Goal: Task Accomplishment & Management: Use online tool/utility

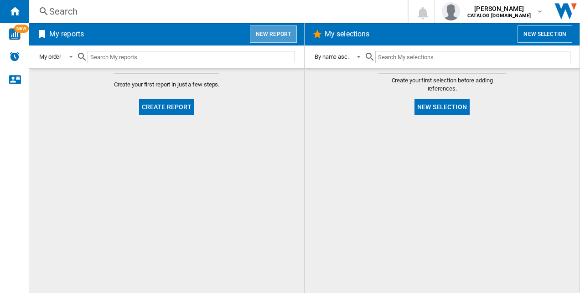
click at [274, 31] on button "New report" at bounding box center [273, 34] width 47 height 17
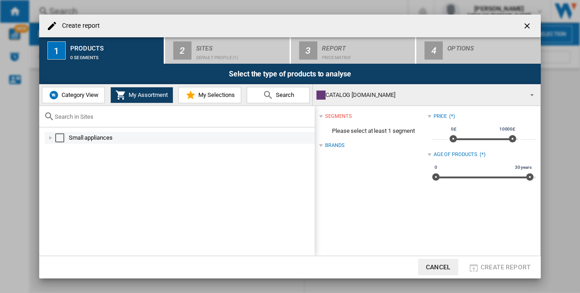
click at [63, 138] on div "Select" at bounding box center [59, 138] width 9 height 9
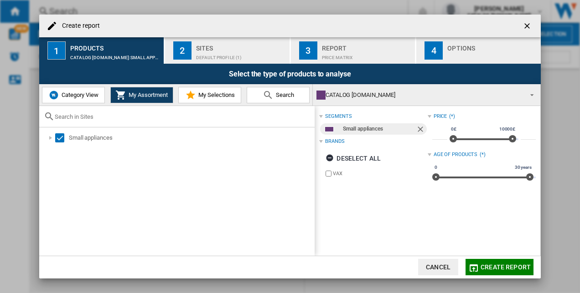
click at [85, 92] on span "Category View" at bounding box center [78, 95] width 39 height 7
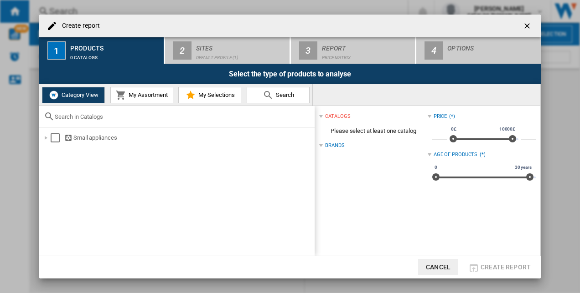
click at [163, 94] on span "My Assortment" at bounding box center [146, 95] width 41 height 7
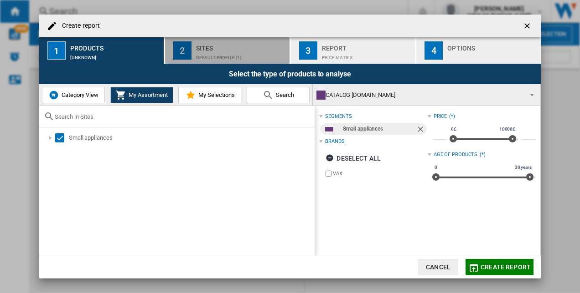
click at [210, 51] on div "Default profile (1)" at bounding box center [241, 56] width 90 height 10
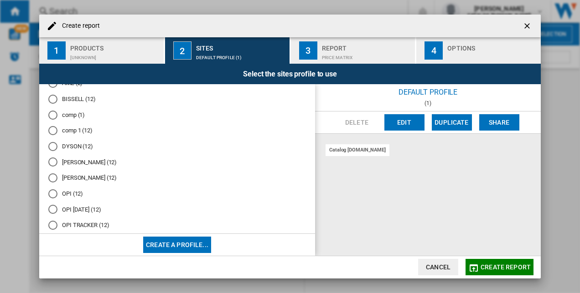
scroll to position [76, 0]
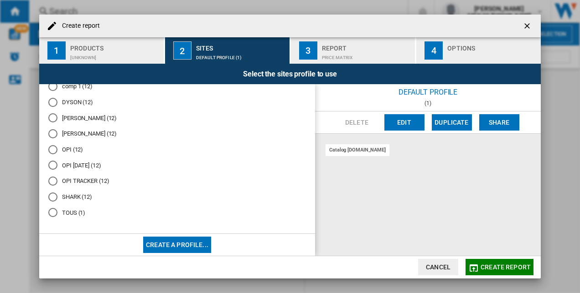
click at [89, 178] on md-radio-button "OPI TRACKER (12)" at bounding box center [176, 181] width 257 height 9
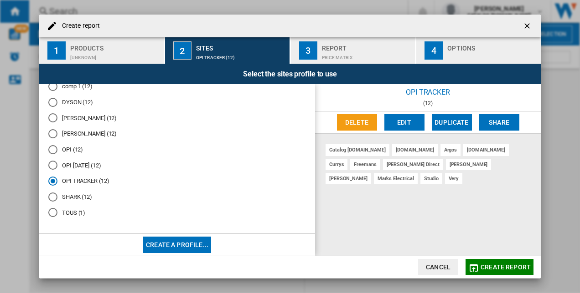
click at [508, 263] on button "Create report" at bounding box center [499, 267] width 68 height 16
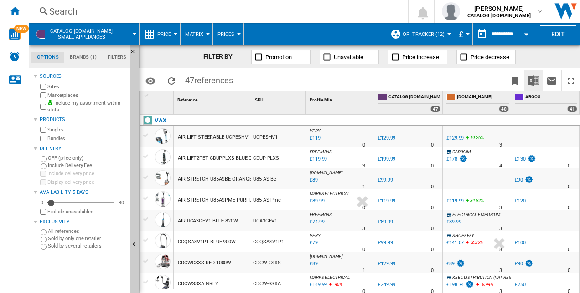
click at [535, 80] on img "Download in Excel" at bounding box center [533, 80] width 11 height 11
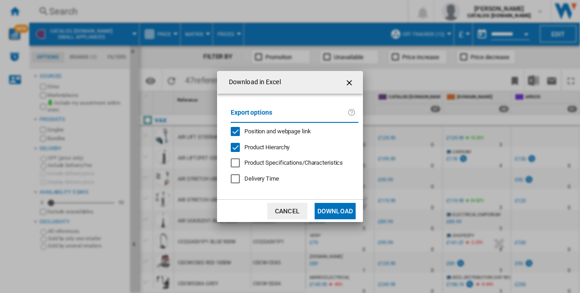
click at [332, 209] on button "Download" at bounding box center [334, 211] width 41 height 16
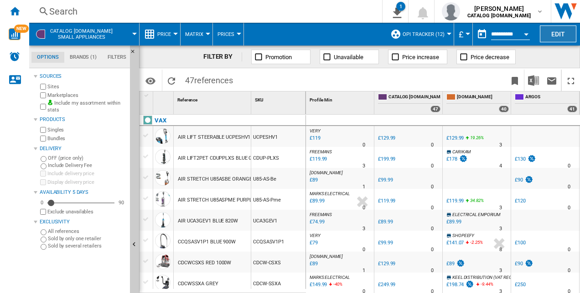
click at [565, 34] on button "Edit" at bounding box center [558, 34] width 36 height 17
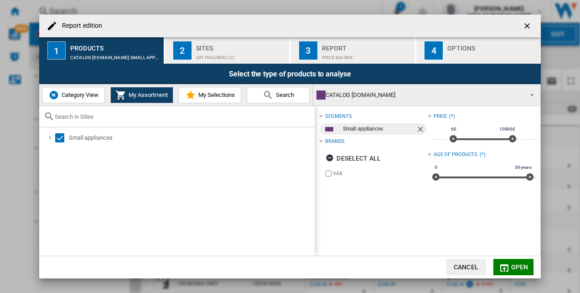
click at [87, 99] on button "Category View" at bounding box center [73, 95] width 63 height 16
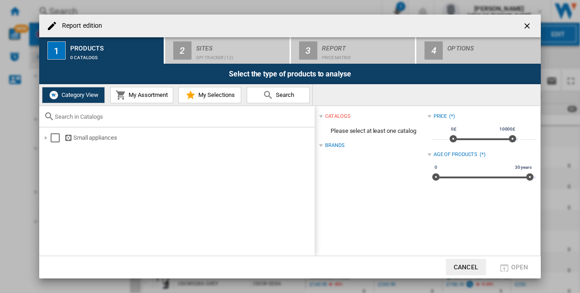
click at [156, 96] on span "My Assortment" at bounding box center [146, 95] width 41 height 7
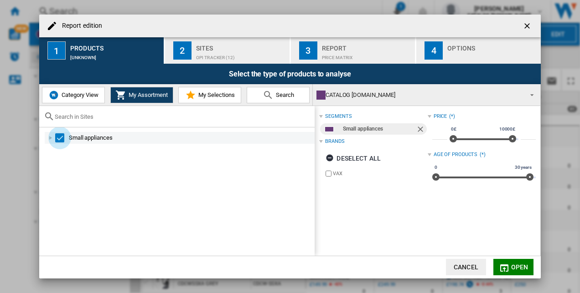
click at [59, 142] on div "Select" at bounding box center [59, 138] width 9 height 9
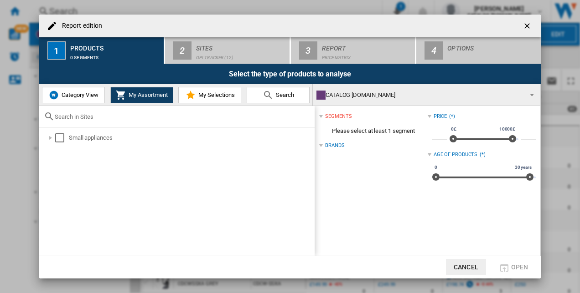
click at [88, 96] on span "Category View" at bounding box center [78, 95] width 39 height 7
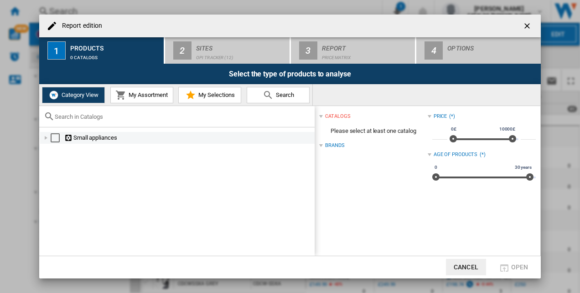
click at [70, 138] on ng-md-icon "Report edition ..." at bounding box center [68, 138] width 9 height 9
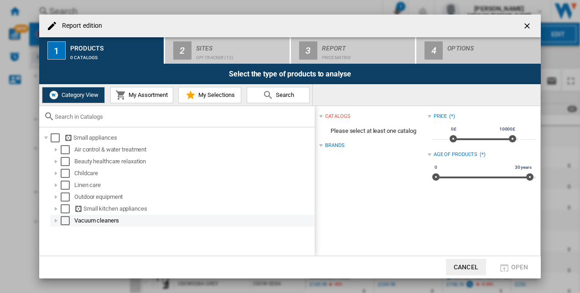
click at [74, 222] on md-checkbox "Select" at bounding box center [68, 220] width 14 height 9
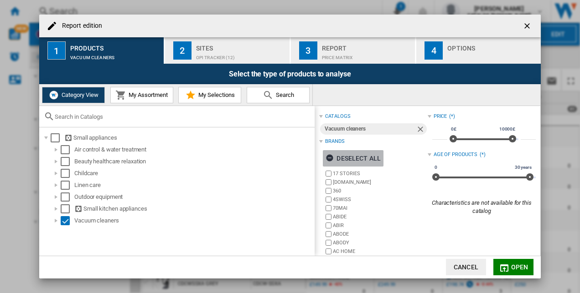
click at [357, 160] on div "Deselect all" at bounding box center [352, 158] width 55 height 16
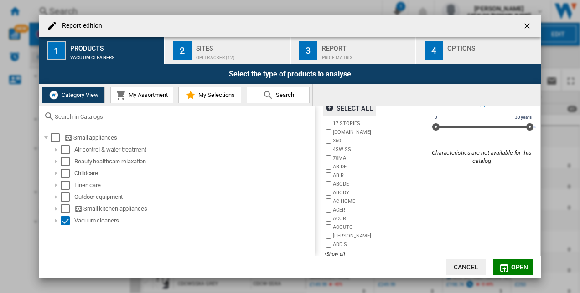
scroll to position [63, 0]
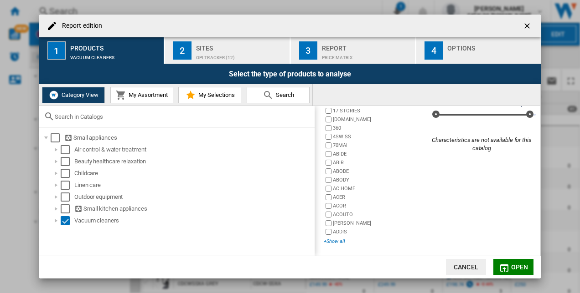
click at [334, 239] on div "+Show all" at bounding box center [375, 241] width 103 height 7
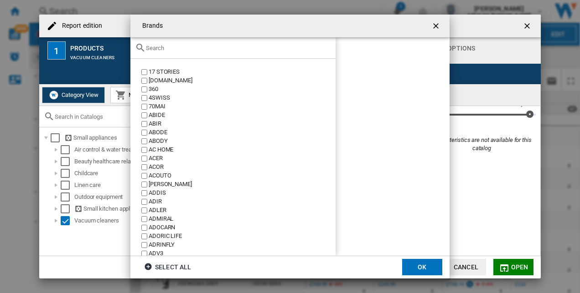
click at [215, 50] on input "text" at bounding box center [238, 48] width 185 height 7
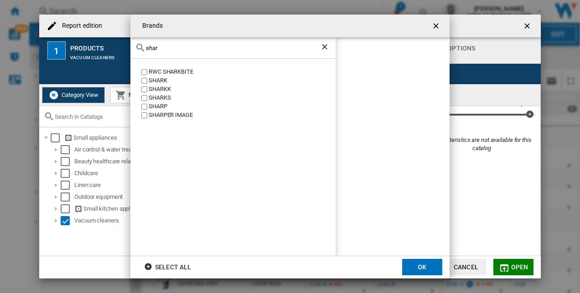
type input "shar"
click at [162, 77] on div "SHARK" at bounding box center [242, 81] width 187 height 9
drag, startPoint x: 411, startPoint y: 265, endPoint x: 471, endPoint y: 265, distance: 59.7
click at [412, 265] on button "OK" at bounding box center [422, 267] width 40 height 16
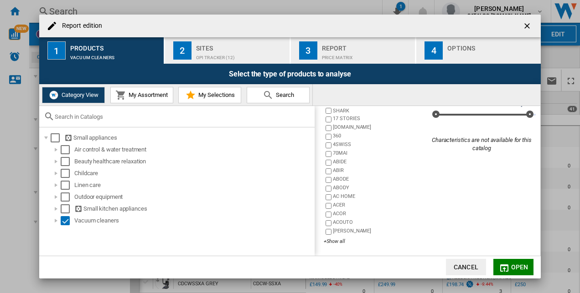
click at [527, 264] on span "Open" at bounding box center [519, 267] width 17 height 7
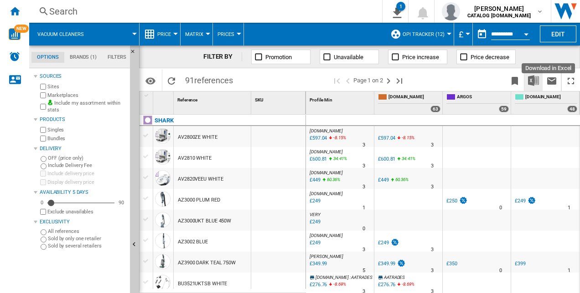
click at [532, 81] on img "Download in Excel" at bounding box center [533, 80] width 11 height 11
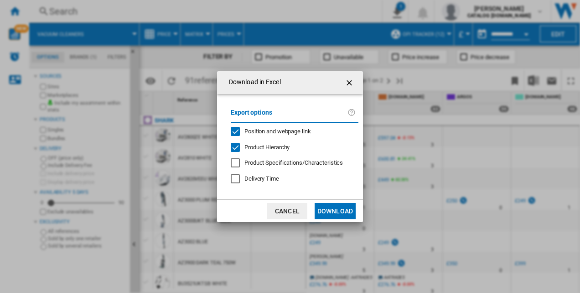
click at [332, 207] on button "Download" at bounding box center [334, 211] width 41 height 16
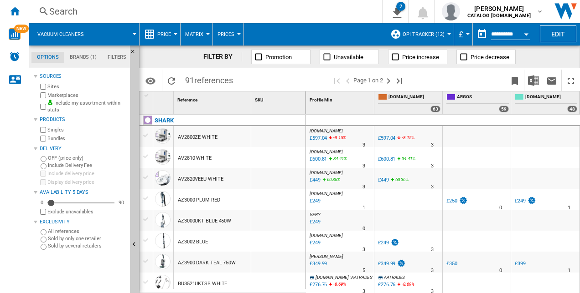
scroll to position [6, 0]
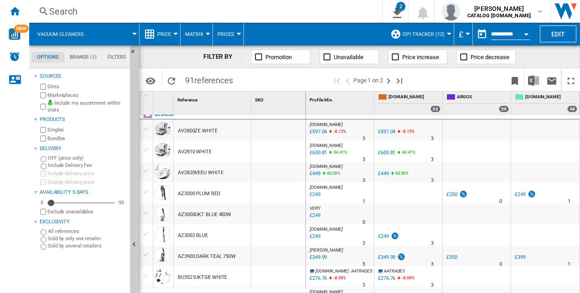
click at [318, 154] on div "£600.81" at bounding box center [317, 153] width 19 height 9
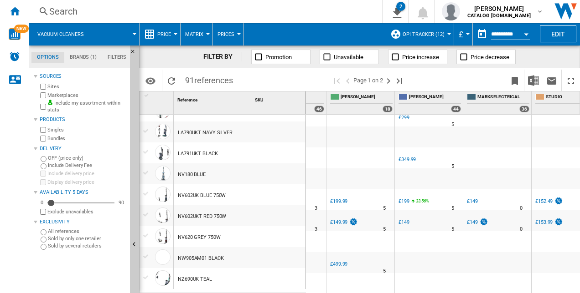
scroll to position [0, 0]
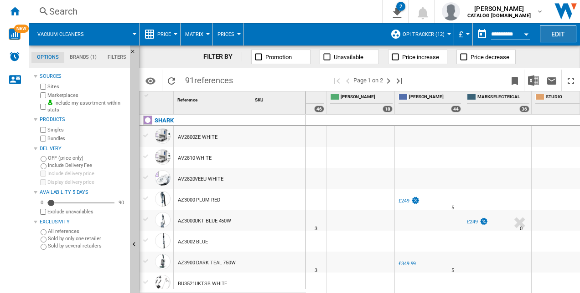
click at [551, 31] on button "Edit" at bounding box center [558, 34] width 36 height 17
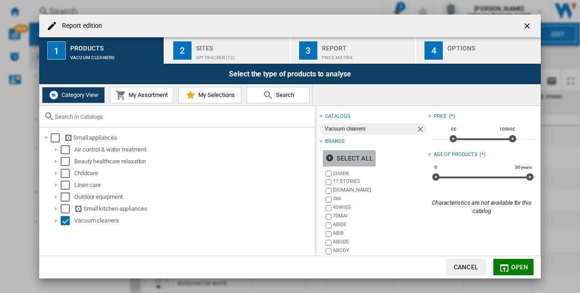
click at [345, 159] on div "Select all" at bounding box center [348, 158] width 47 height 16
click at [345, 159] on div "Deselect all" at bounding box center [352, 158] width 55 height 16
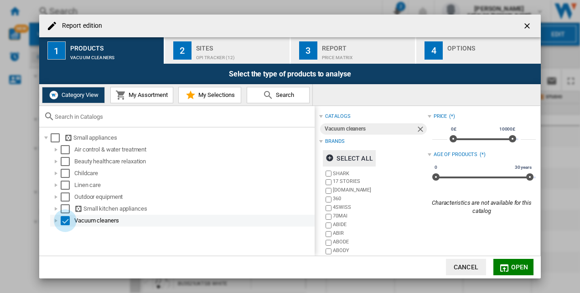
click at [67, 218] on div "Select" at bounding box center [65, 220] width 9 height 9
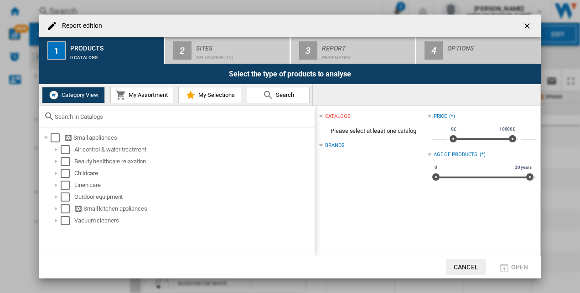
click at [139, 100] on button "My Assortment" at bounding box center [141, 95] width 63 height 16
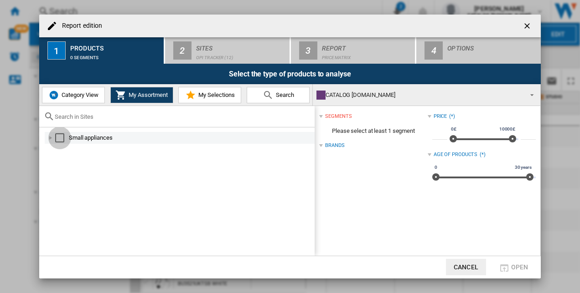
click at [62, 137] on div "Select" at bounding box center [59, 138] width 9 height 9
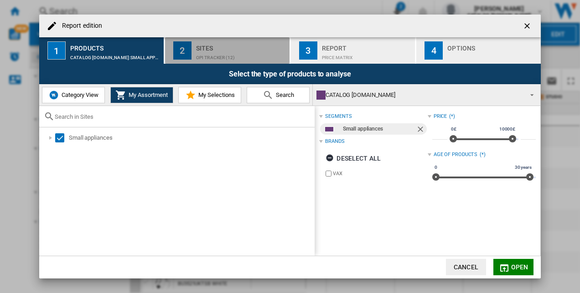
click at [206, 58] on div "OPI TRACKER (12)" at bounding box center [241, 56] width 90 height 10
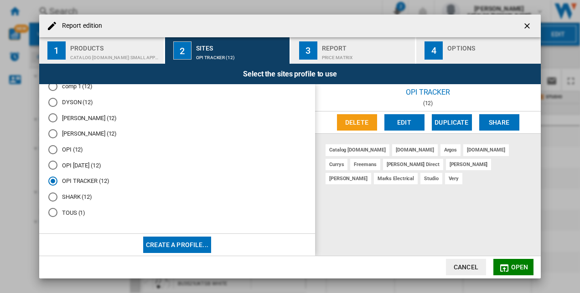
click at [516, 270] on span "Open" at bounding box center [519, 267] width 17 height 7
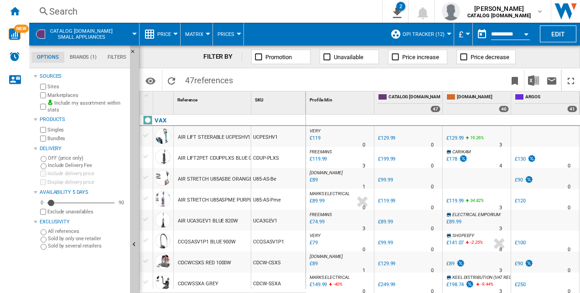
drag, startPoint x: 316, startPoint y: 158, endPoint x: 346, endPoint y: 178, distance: 36.5
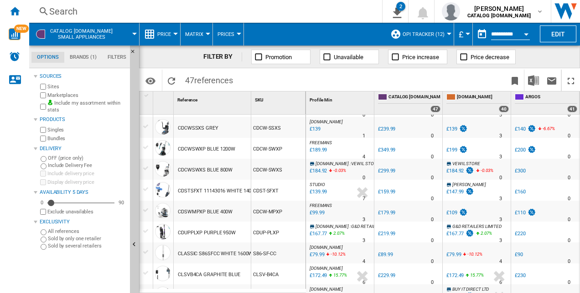
scroll to position [281, 0]
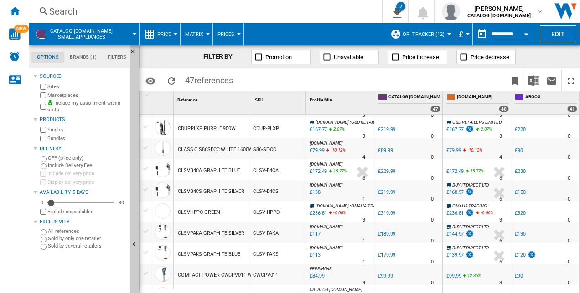
click at [224, 25] on button "Prices" at bounding box center [227, 34] width 21 height 23
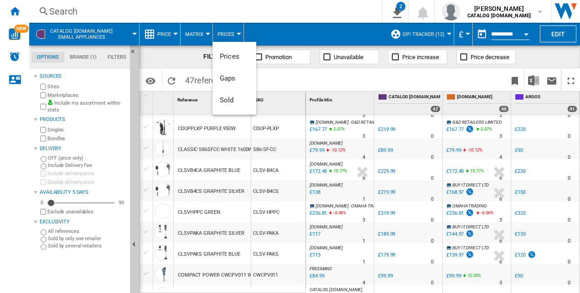
click at [232, 33] on md-backdrop at bounding box center [290, 146] width 580 height 293
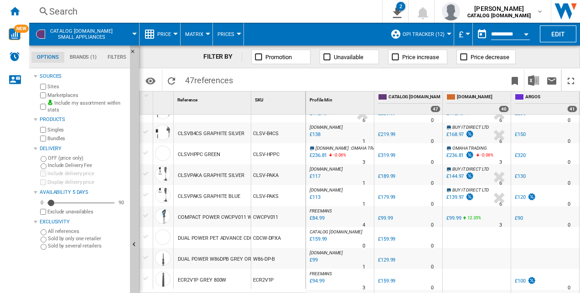
scroll to position [293, 0]
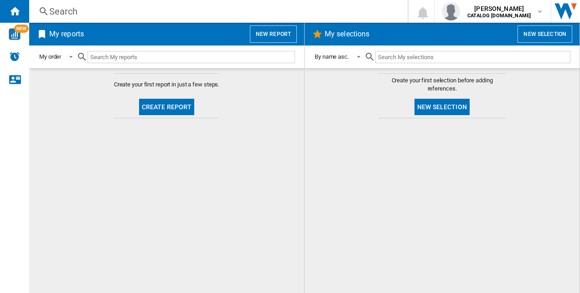
click at [550, 28] on button "New selection" at bounding box center [544, 34] width 55 height 17
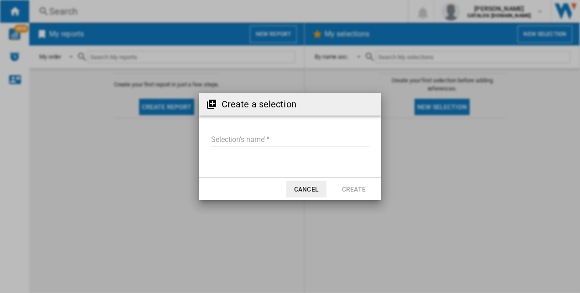
click at [479, 144] on div "Create a selection Selection's name' Cancel Create" at bounding box center [290, 146] width 580 height 293
click at [307, 192] on button "Cancel" at bounding box center [306, 189] width 40 height 16
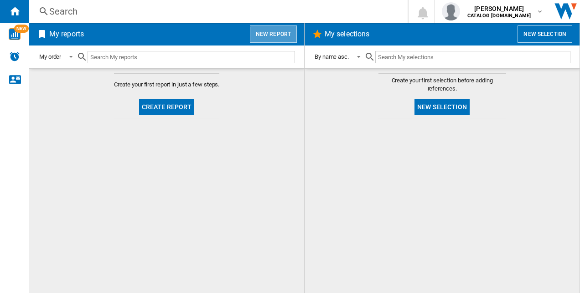
click at [261, 30] on button "New report" at bounding box center [273, 34] width 47 height 17
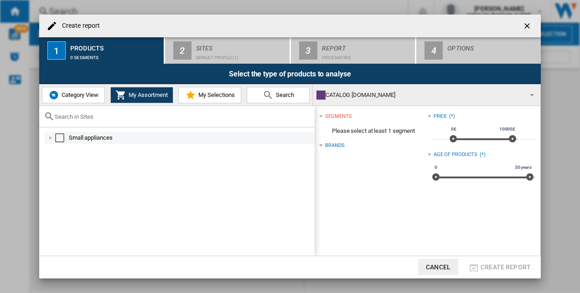
click at [61, 134] on div "Select" at bounding box center [59, 138] width 9 height 9
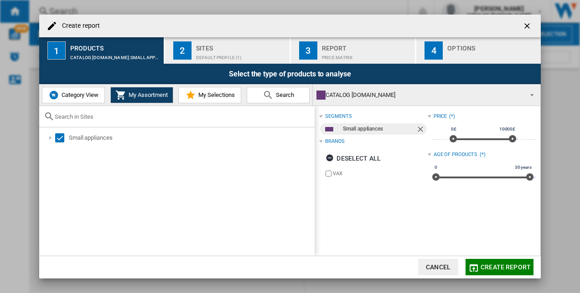
click at [228, 47] on div "Sites" at bounding box center [241, 46] width 90 height 10
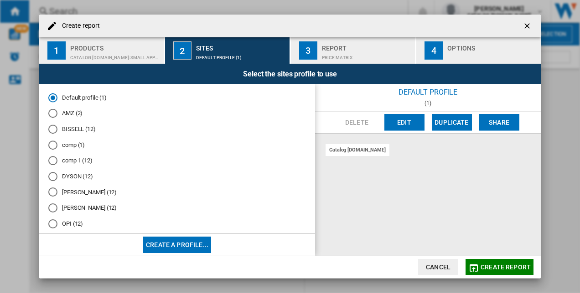
scroll to position [76, 0]
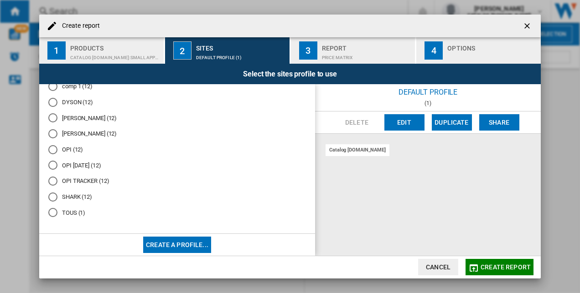
click at [98, 182] on md-radio-button "OPI TRACKER (12)" at bounding box center [176, 181] width 257 height 9
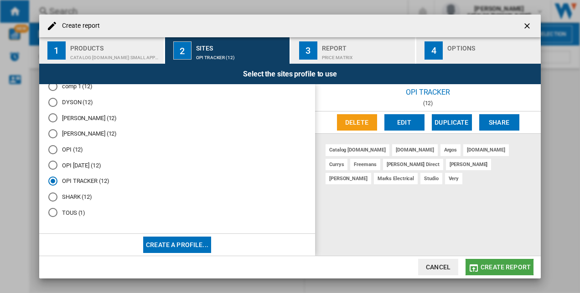
click at [499, 268] on span "Create report" at bounding box center [505, 267] width 50 height 7
